Goal: Information Seeking & Learning: Get advice/opinions

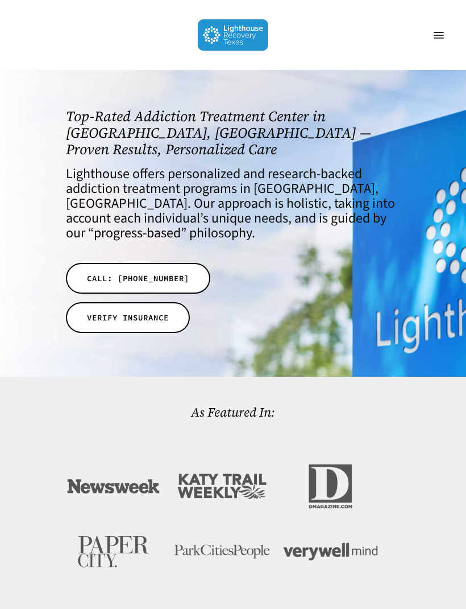
click at [447, 35] on link "Menu" at bounding box center [439, 35] width 23 height 11
click at [444, 41] on link "Menu" at bounding box center [439, 35] width 23 height 11
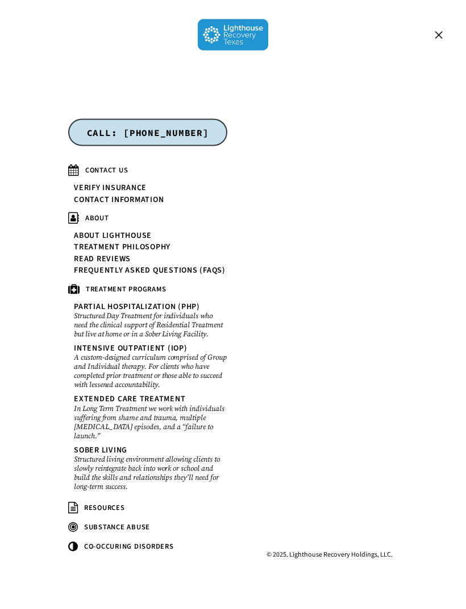
scroll to position [25, 0]
click at [117, 513] on span "RESOURCES" at bounding box center [104, 507] width 41 height 10
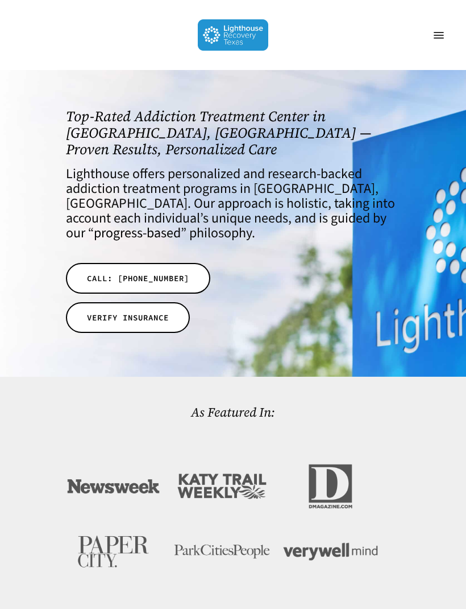
click at [444, 36] on link "Menu" at bounding box center [439, 35] width 23 height 11
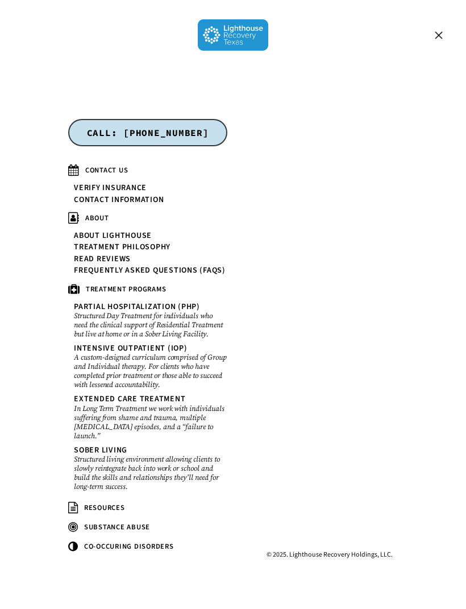
click at [114, 263] on link "Read Reviews" at bounding box center [102, 259] width 57 height 9
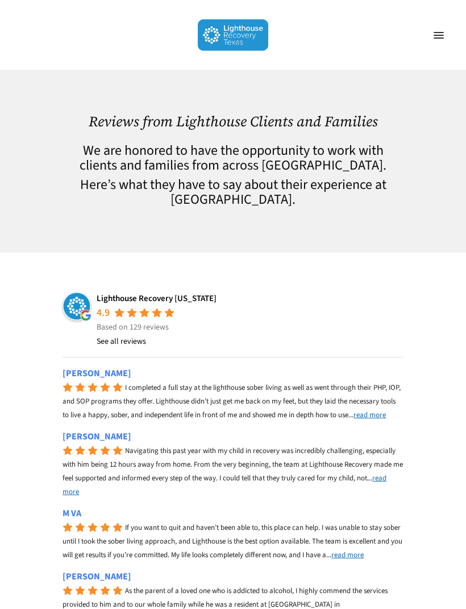
click at [129, 340] on link "See all reviews" at bounding box center [121, 342] width 49 height 14
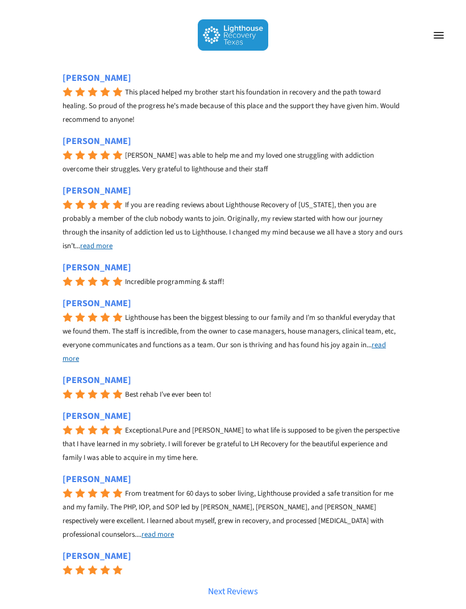
scroll to position [1719, 0]
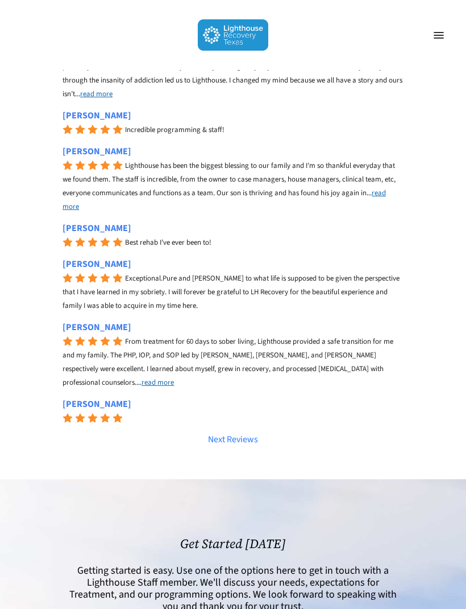
click at [241, 433] on link "Next Reviews" at bounding box center [233, 439] width 341 height 13
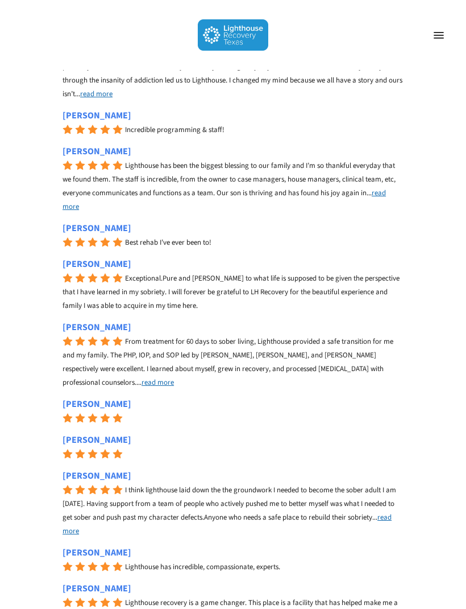
click at [441, 38] on span "Navigation Menu" at bounding box center [439, 35] width 10 height 10
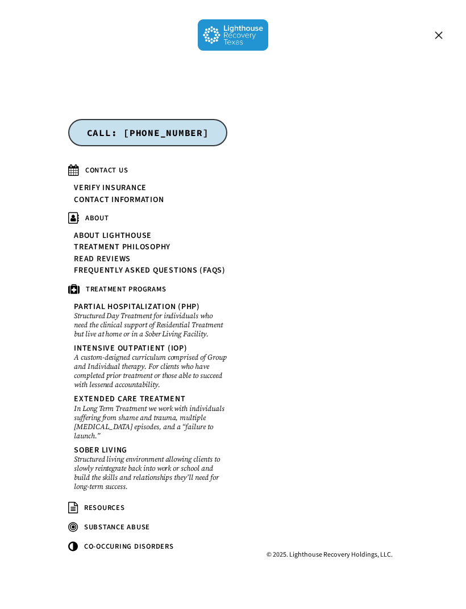
scroll to position [486, 0]
click at [435, 35] on span "Navigation Menu" at bounding box center [439, 35] width 10 height 10
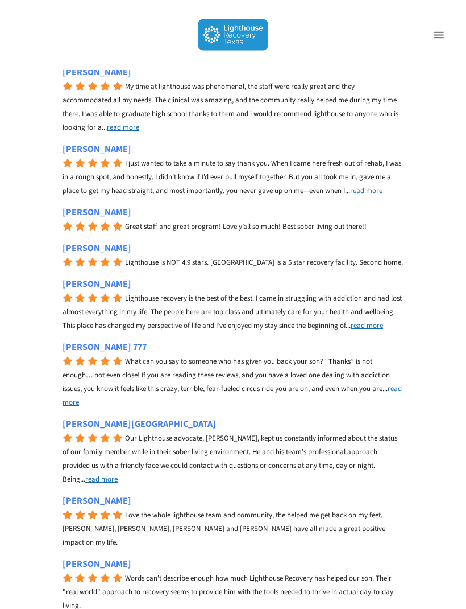
scroll to position [598, 0]
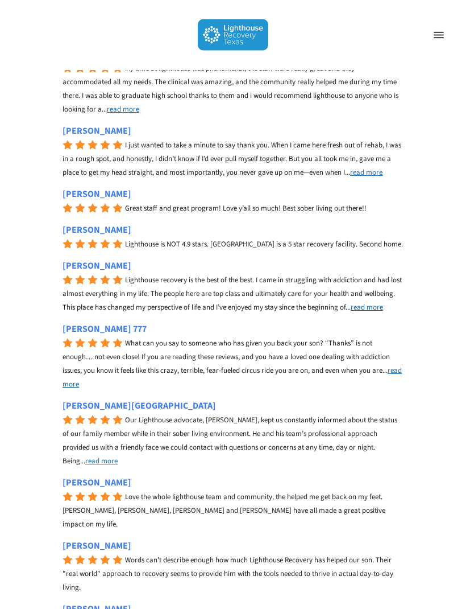
click at [118, 466] on span "read more" at bounding box center [101, 461] width 32 height 10
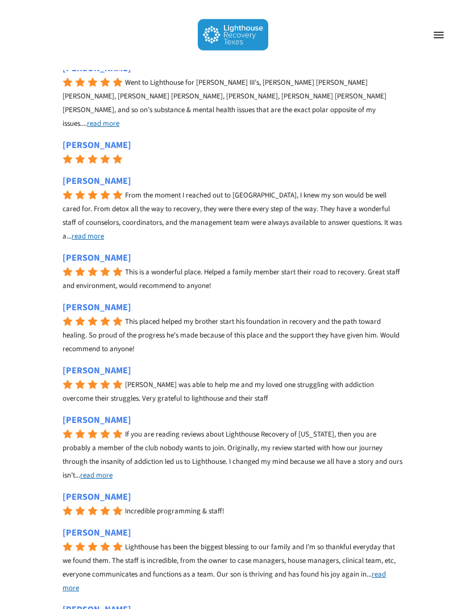
scroll to position [1438, 0]
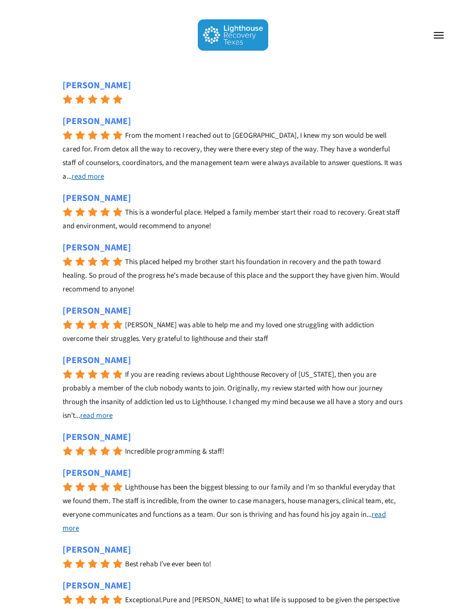
click at [386, 513] on span "read more" at bounding box center [225, 521] width 324 height 24
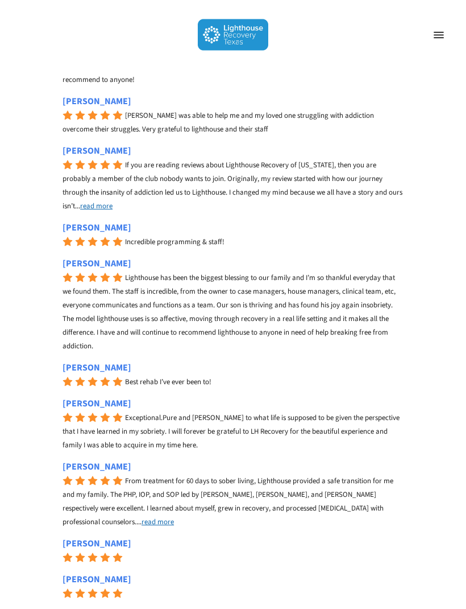
scroll to position [1656, 0]
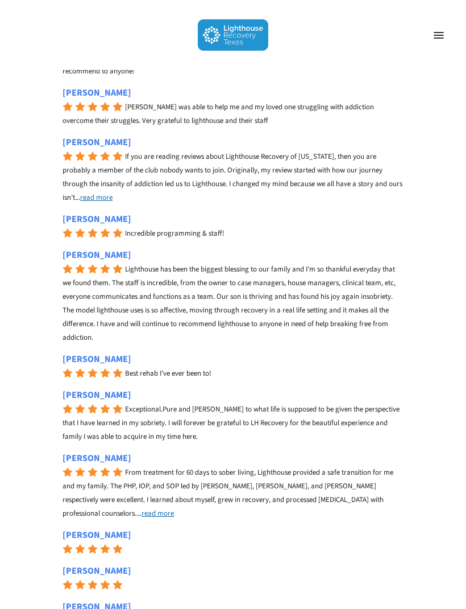
click at [174, 508] on span "read more" at bounding box center [158, 513] width 32 height 10
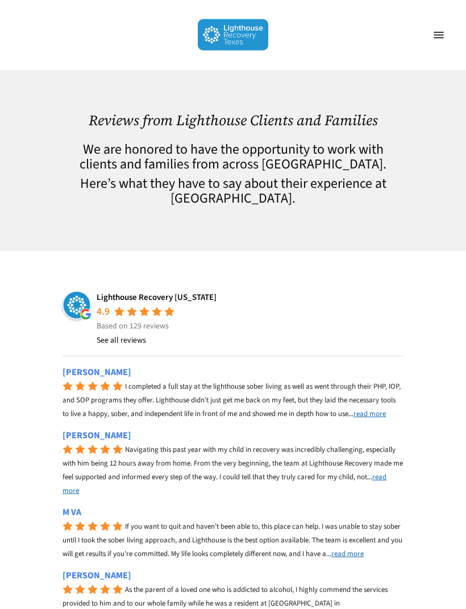
scroll to position [0, 0]
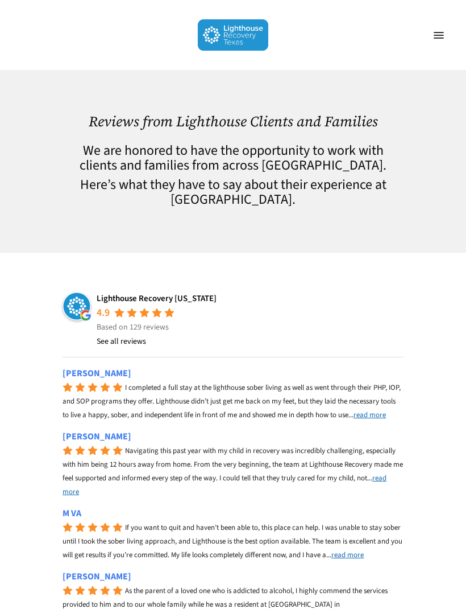
click at [125, 340] on link "See all reviews" at bounding box center [121, 342] width 49 height 14
